Goal: Find specific page/section: Find specific page/section

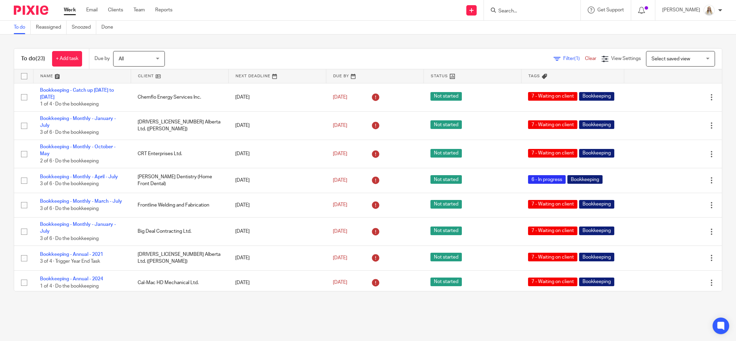
click at [528, 11] on input "Search" at bounding box center [529, 11] width 62 height 6
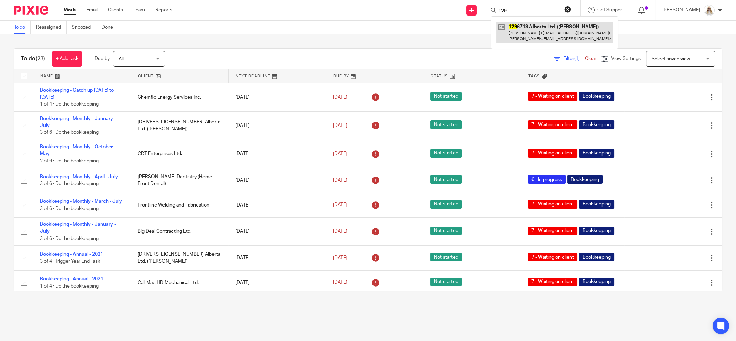
type input "129"
click at [419, 38] on div "To do (23) + Add task Due by All All Today Tomorrow This week Next week This mo…" at bounding box center [368, 170] width 736 height 271
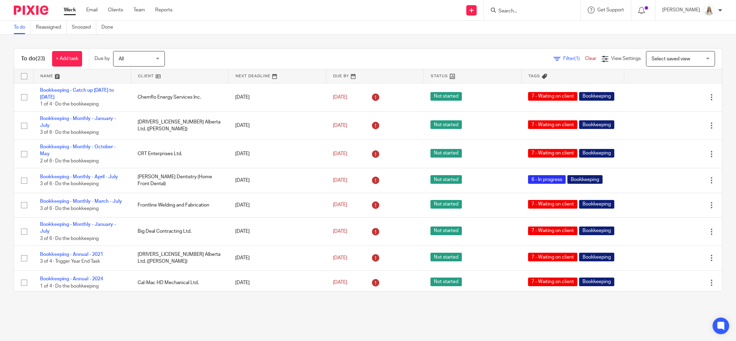
click at [56, 78] on link at bounding box center [81, 76] width 97 height 14
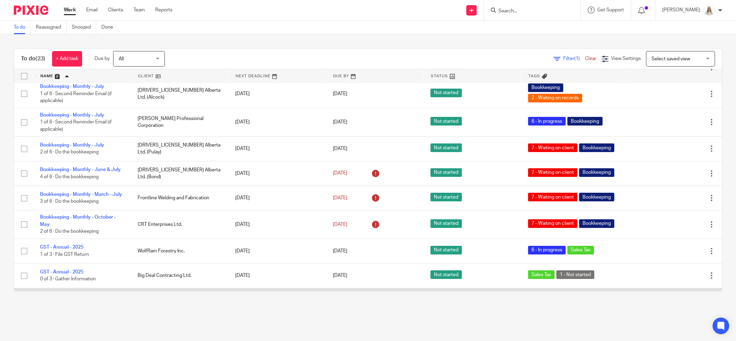
scroll to position [86, 0]
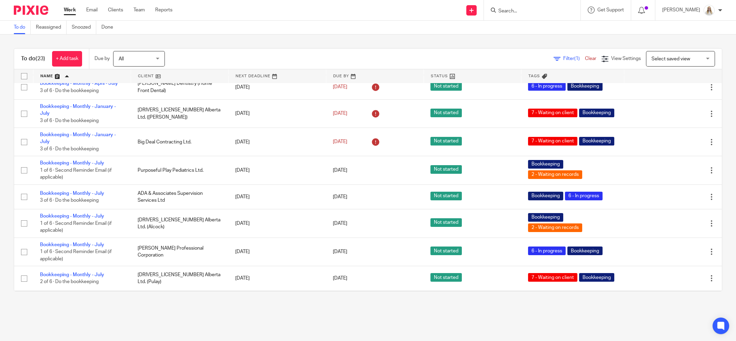
click at [717, 299] on div "To do (23) + Add task Due by All All [DATE] [DATE] This week Next week This mon…" at bounding box center [368, 170] width 736 height 271
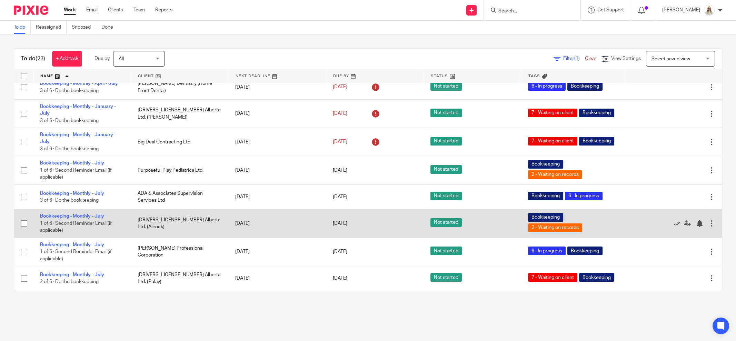
scroll to position [0, 0]
